Goal: Information Seeking & Learning: Learn about a topic

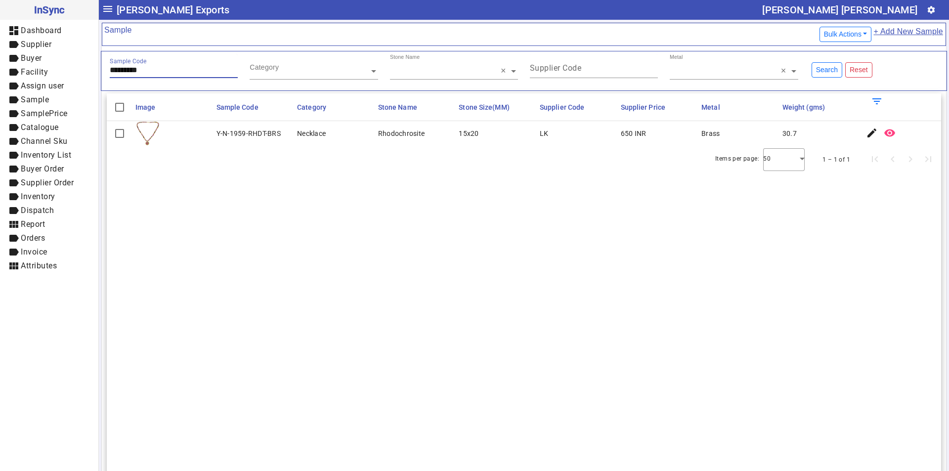
type input "*********"
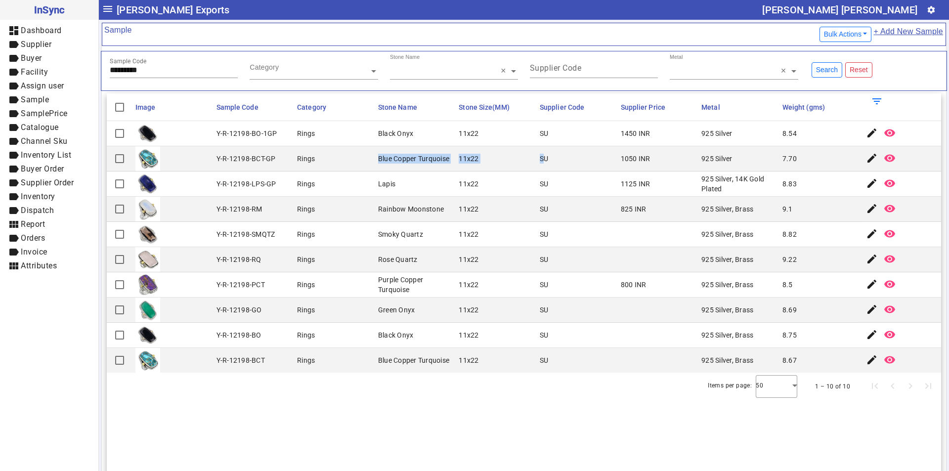
drag, startPoint x: 329, startPoint y: 162, endPoint x: 540, endPoint y: 160, distance: 211.2
click at [540, 160] on mat-row "Y-R-12198-BCT-GP Rings Blue Copper Turquoise 11x22 SU 1050 INR 925 Silver 7.70 …" at bounding box center [524, 158] width 835 height 25
drag, startPoint x: 630, startPoint y: 153, endPoint x: 720, endPoint y: 156, distance: 90.5
click at [717, 156] on mat-row "Y-R-12198-BCT-GP Rings Blue Copper Turquoise 11x22 SU 1050 INR 925 Silver 7.70 …" at bounding box center [524, 158] width 835 height 25
click at [884, 156] on mat-icon "remove_red_eye" at bounding box center [890, 158] width 12 height 12
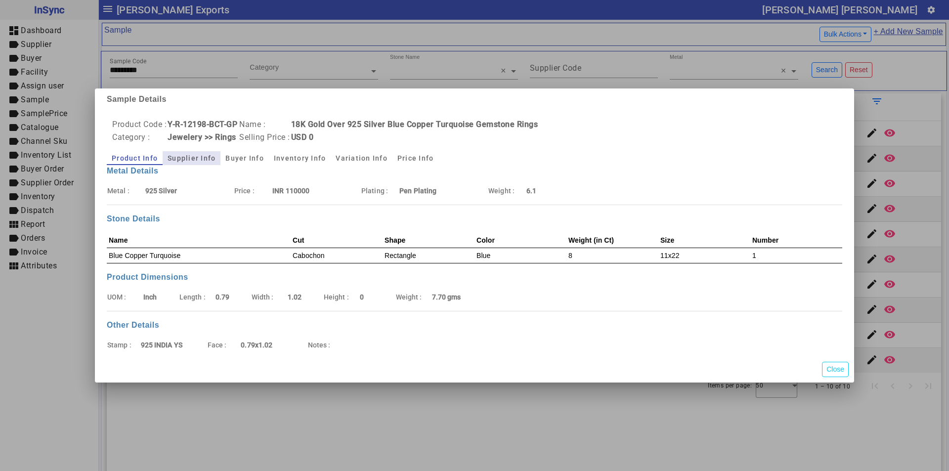
click at [196, 156] on span "Supplier Info" at bounding box center [192, 158] width 48 height 7
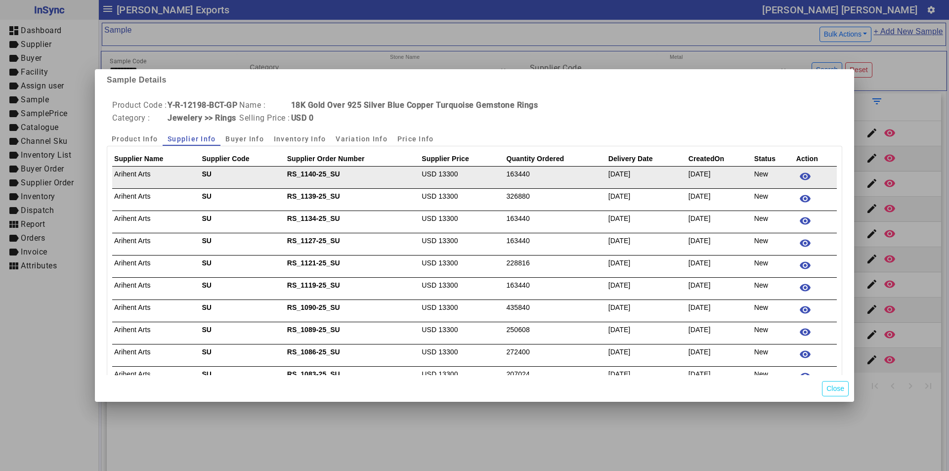
drag, startPoint x: 312, startPoint y: 175, endPoint x: 651, endPoint y: 173, distance: 339.7
click at [651, 173] on tr "Arihent Arts SU RS_1140-25_SU USD 13300 163440 [DATE] [DATE] New remove_red_eye" at bounding box center [474, 177] width 725 height 22
click at [495, 180] on td "USD 13300" at bounding box center [462, 177] width 85 height 22
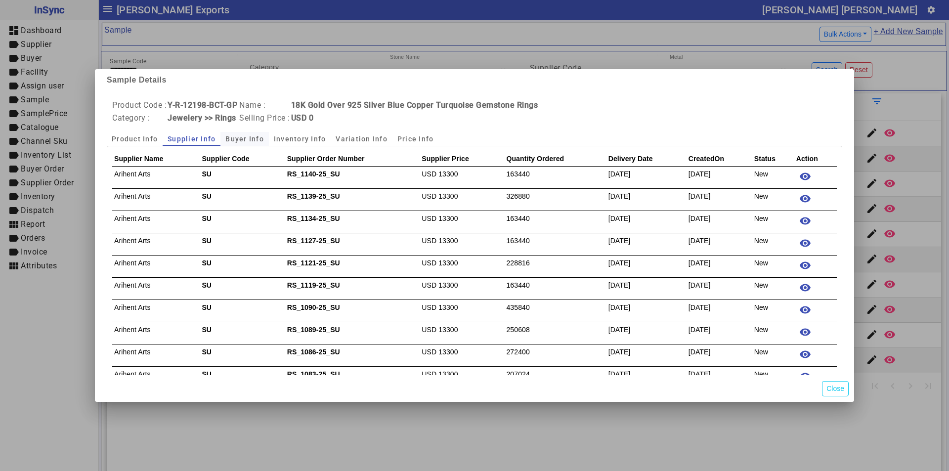
click at [238, 137] on span "Buyer Info" at bounding box center [244, 138] width 39 height 7
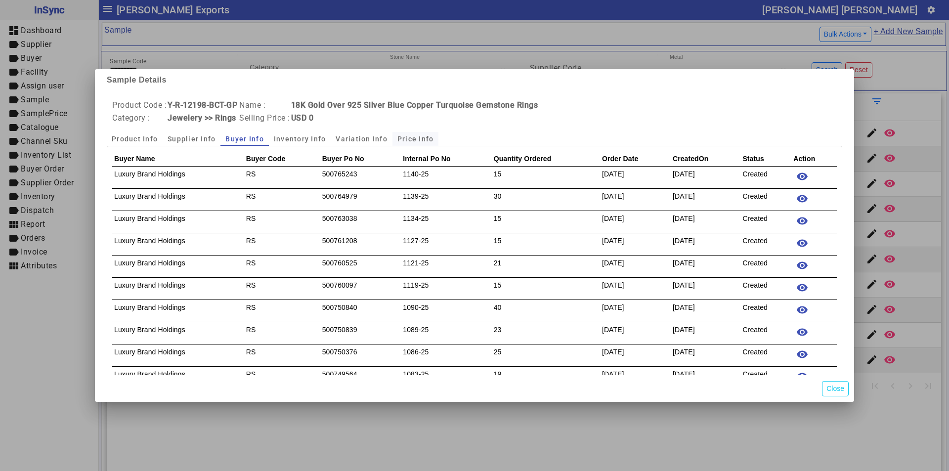
click at [410, 140] on span "Price Info" at bounding box center [416, 138] width 37 height 7
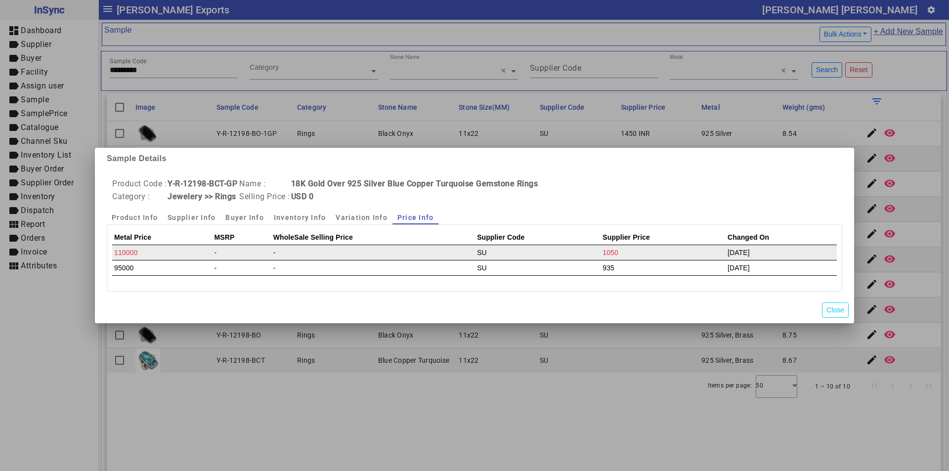
drag, startPoint x: 746, startPoint y: 255, endPoint x: 561, endPoint y: 253, distance: 185.0
click at [561, 253] on tr "110000 - - SU 1050 [DATE]" at bounding box center [474, 252] width 725 height 15
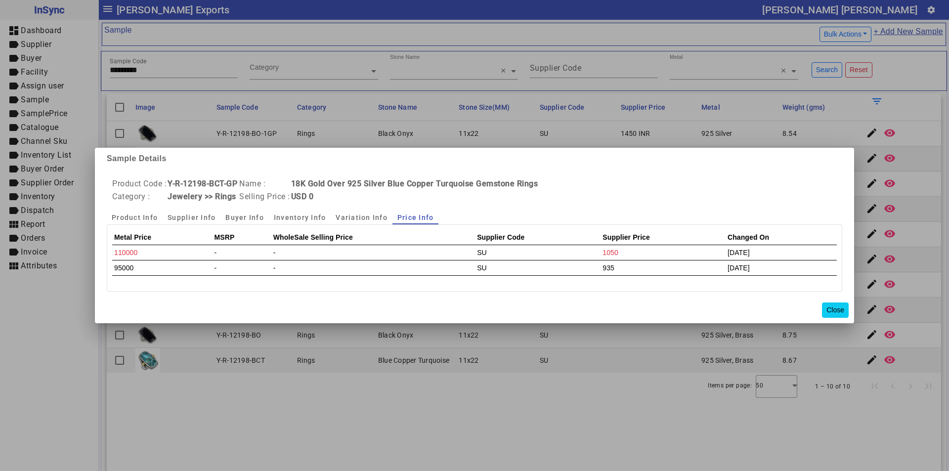
click at [833, 307] on button "Close" at bounding box center [835, 310] width 27 height 15
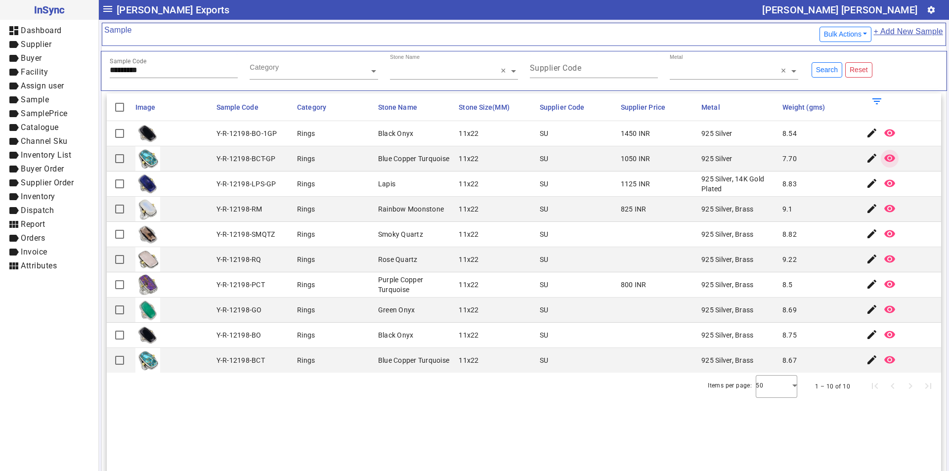
click at [435, 395] on div "Items per page: 50 1 – 10 of 10" at bounding box center [524, 387] width 835 height 28
drag, startPoint x: 222, startPoint y: 235, endPoint x: 277, endPoint y: 231, distance: 55.5
click at [263, 232] on div "Y-R-12198-SMQTZ" at bounding box center [246, 234] width 59 height 10
click at [256, 228] on mat-cell "Y-R-12198-SMQTZ" at bounding box center [254, 234] width 81 height 25
click at [259, 234] on div "Y-R-12198-SMQTZ" at bounding box center [246, 234] width 59 height 10
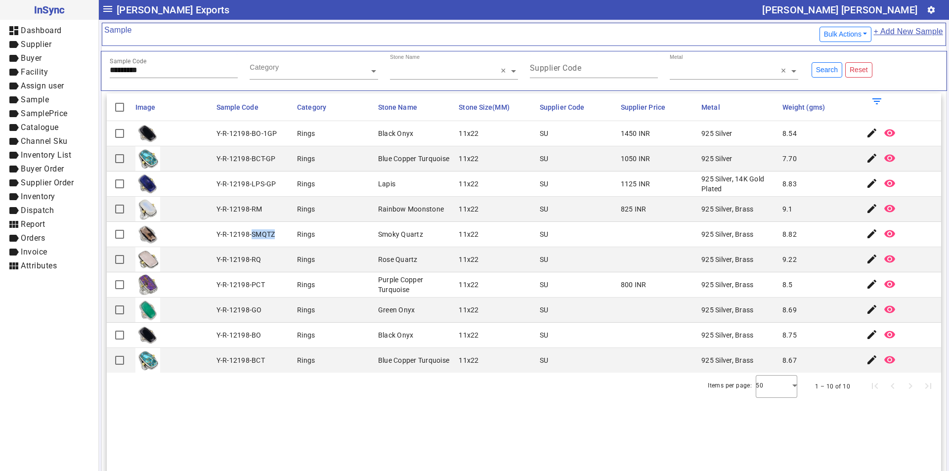
click at [259, 234] on div "Y-R-12198-SMQTZ" at bounding box center [246, 234] width 59 height 10
click at [166, 259] on mat-cell at bounding box center [173, 259] width 81 height 25
drag, startPoint x: 226, startPoint y: 230, endPoint x: 298, endPoint y: 237, distance: 72.5
click at [298, 237] on mat-row "Y-R-12198-SMQTZ Rings Smoky Quartz 11x22 SU 925 Silver, Brass 8.82 edit remove_…" at bounding box center [524, 234] width 835 height 25
click at [247, 234] on div "Y-R-12198-SMQTZ" at bounding box center [246, 234] width 59 height 10
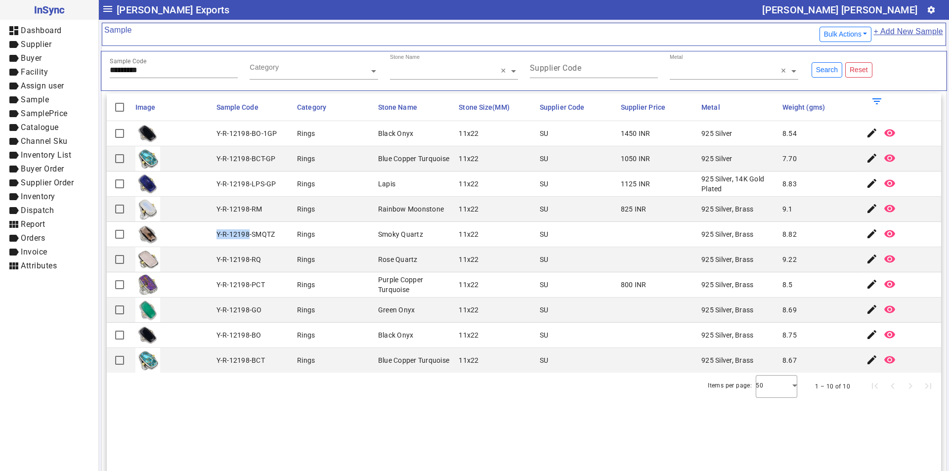
drag, startPoint x: 215, startPoint y: 234, endPoint x: 247, endPoint y: 234, distance: 32.1
click at [247, 234] on mat-cell "Y-R-12198-SMQTZ" at bounding box center [254, 234] width 81 height 25
copy div "Y-R-12198"
drag, startPoint x: 563, startPoint y: 234, endPoint x: 691, endPoint y: 233, distance: 128.6
click at [679, 234] on mat-row "Y-R-12198-SMQTZ Rings Smoky Quartz 11x22 SU 925 Silver, Brass 8.82 edit remove_…" at bounding box center [524, 234] width 835 height 25
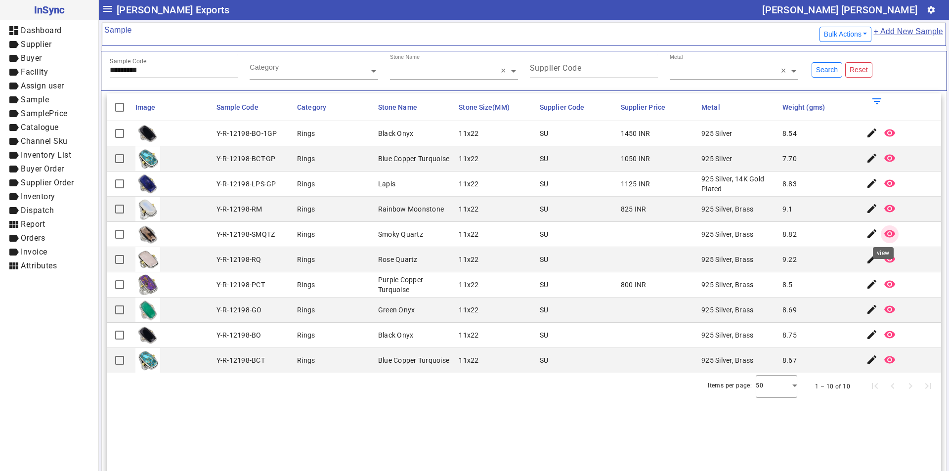
click at [888, 232] on mat-icon "remove_red_eye" at bounding box center [890, 234] width 12 height 12
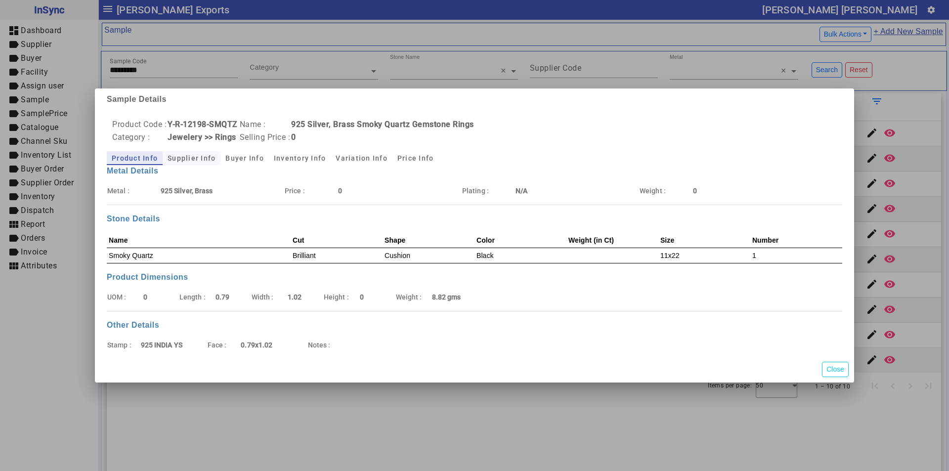
click at [184, 155] on span "Supplier Info" at bounding box center [192, 158] width 48 height 7
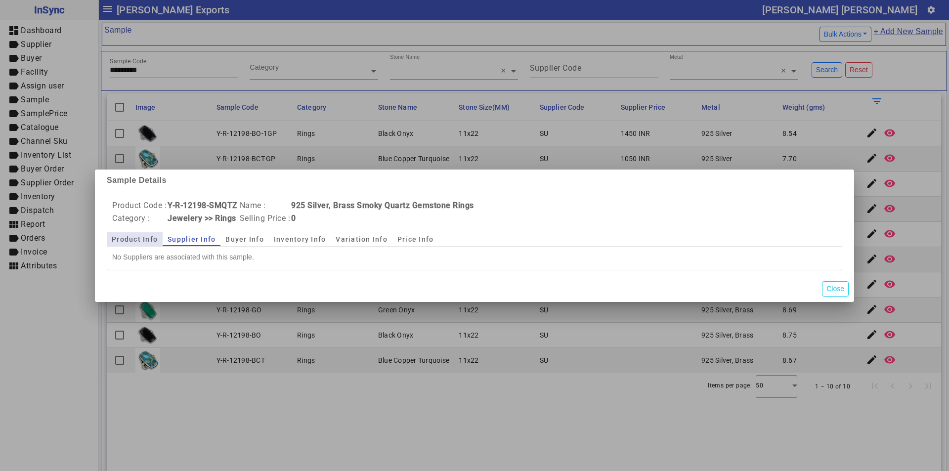
click at [132, 239] on span "Product Info" at bounding box center [135, 239] width 46 height 7
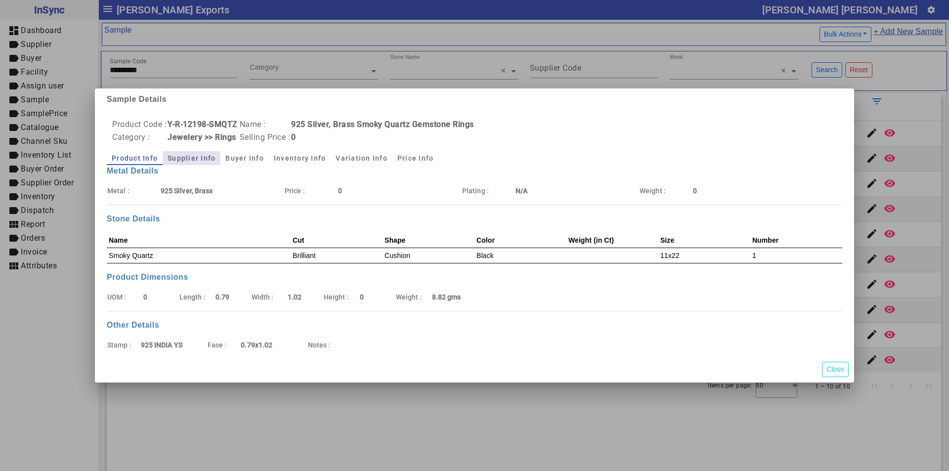
click at [200, 160] on span "Supplier Info" at bounding box center [192, 158] width 48 height 7
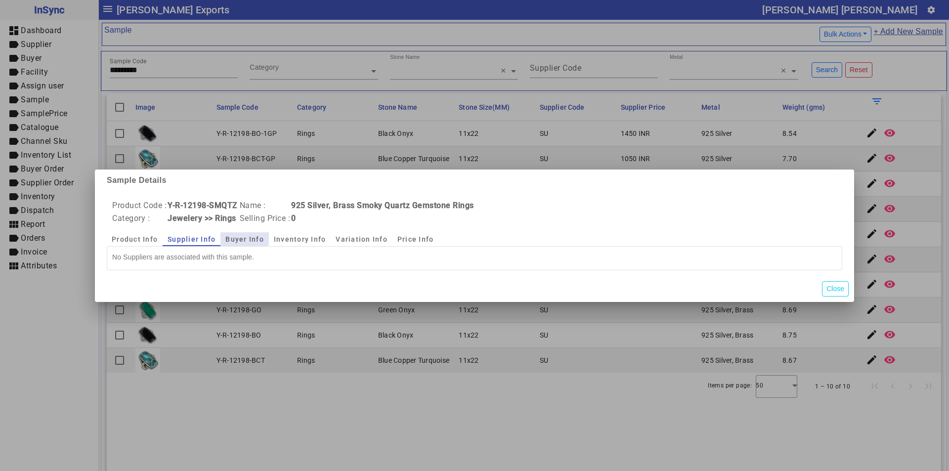
click at [240, 238] on span "Buyer Info" at bounding box center [244, 239] width 39 height 7
click at [294, 240] on span "Inventory Info" at bounding box center [300, 239] width 52 height 7
click at [356, 238] on span "Variation Info" at bounding box center [362, 239] width 52 height 7
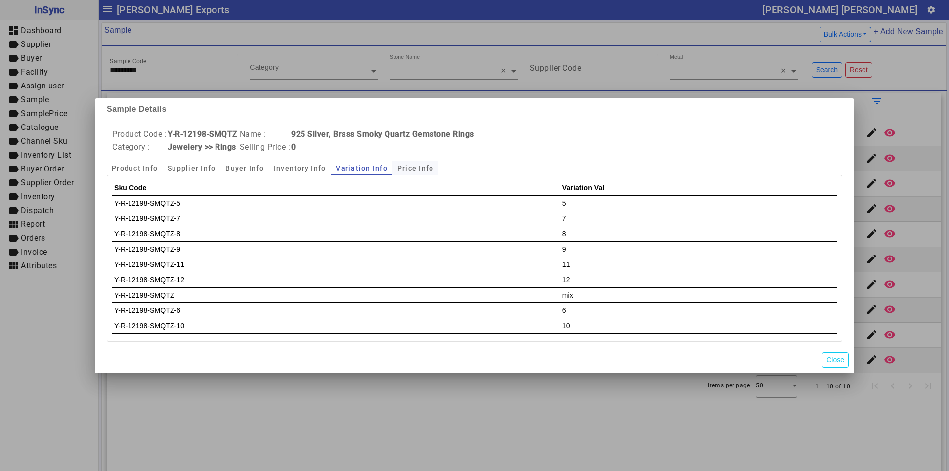
click at [407, 169] on span "Price Info" at bounding box center [416, 168] width 37 height 7
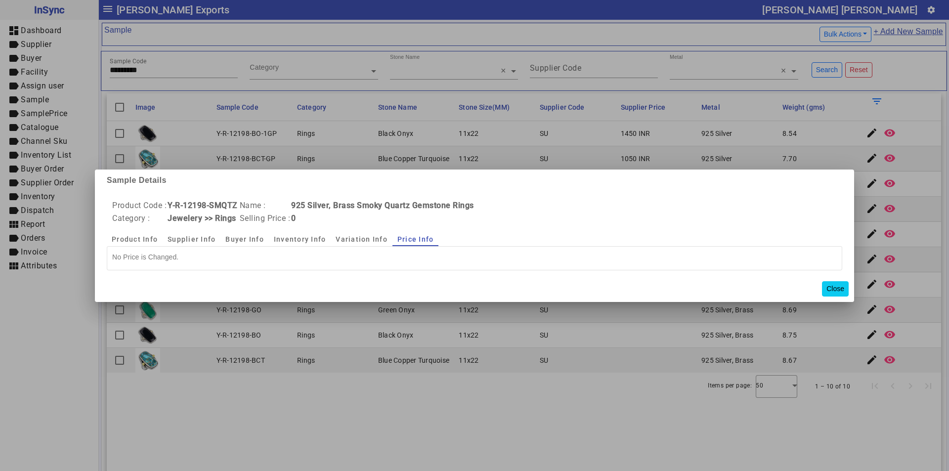
click at [833, 286] on button "Close" at bounding box center [835, 288] width 27 height 15
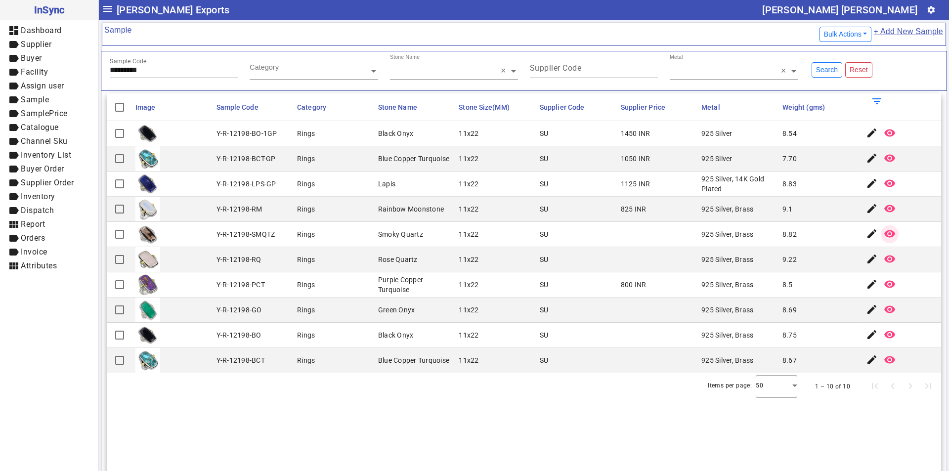
click at [252, 234] on div "Y-R-12198-SMQTZ" at bounding box center [246, 234] width 59 height 10
copy div "Y-R-12198-SMQTZ"
click at [246, 258] on div "Y-R-12198-RQ" at bounding box center [239, 260] width 45 height 10
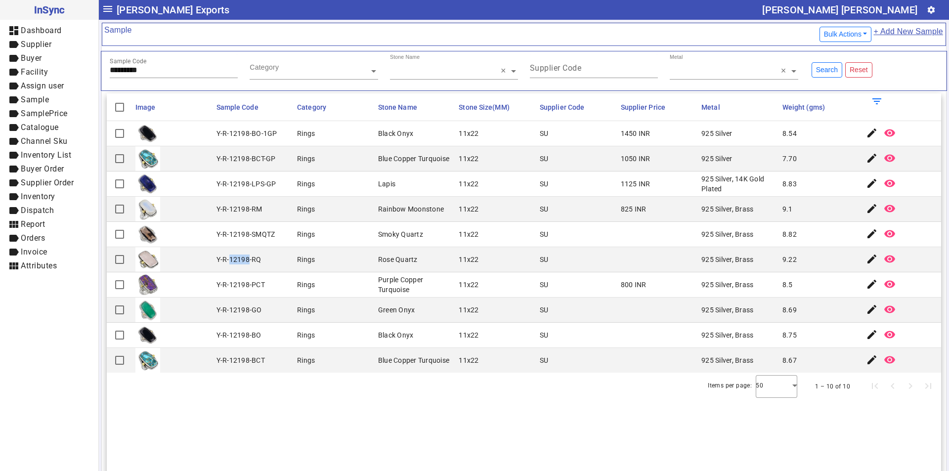
click at [246, 258] on div "Y-R-12198-RQ" at bounding box center [239, 260] width 45 height 10
copy div "Y-R-12198-RQ"
click at [245, 283] on div "Y-R-12198-PCT" at bounding box center [241, 285] width 48 height 10
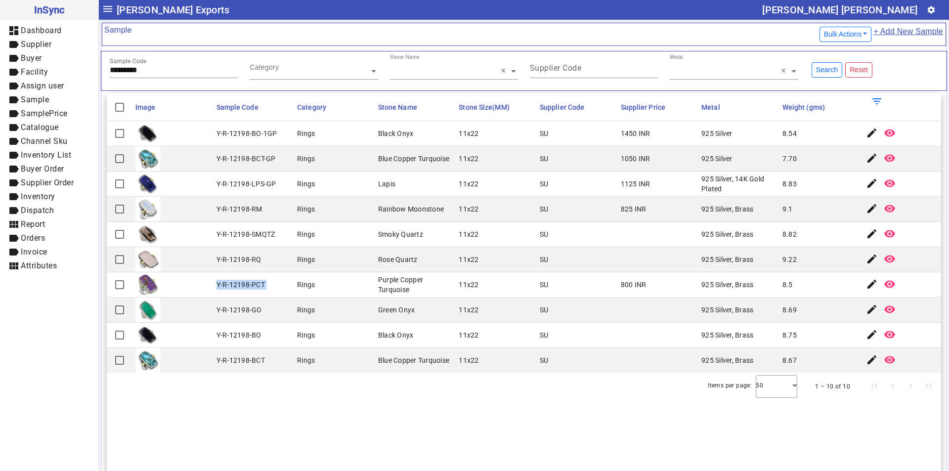
click at [245, 283] on div "Y-R-12198-PCT" at bounding box center [241, 285] width 48 height 10
copy div "Y-R-12198-PCT"
click at [230, 313] on div "Y-R-12198-GO" at bounding box center [239, 310] width 45 height 10
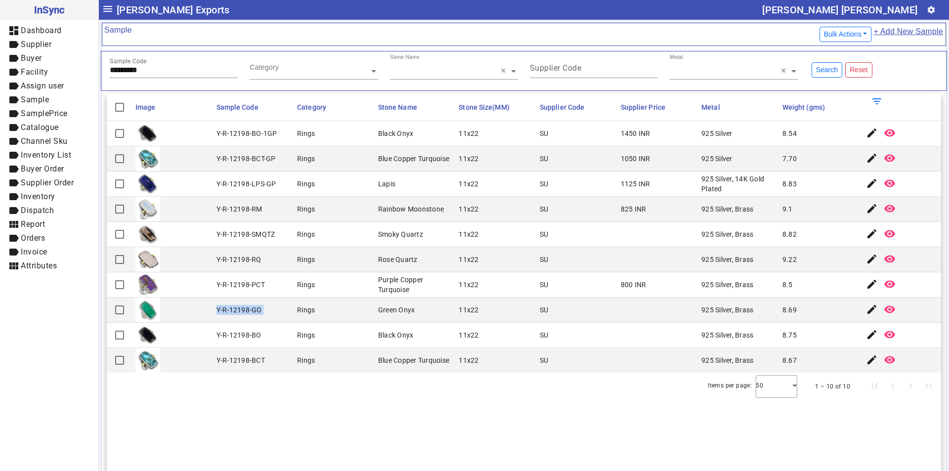
copy div "Y-R-12198-GO"
click at [420, 394] on div "Items per page: 50 1 – 10 of 10" at bounding box center [524, 387] width 835 height 28
